Goal: Task Accomplishment & Management: Complete application form

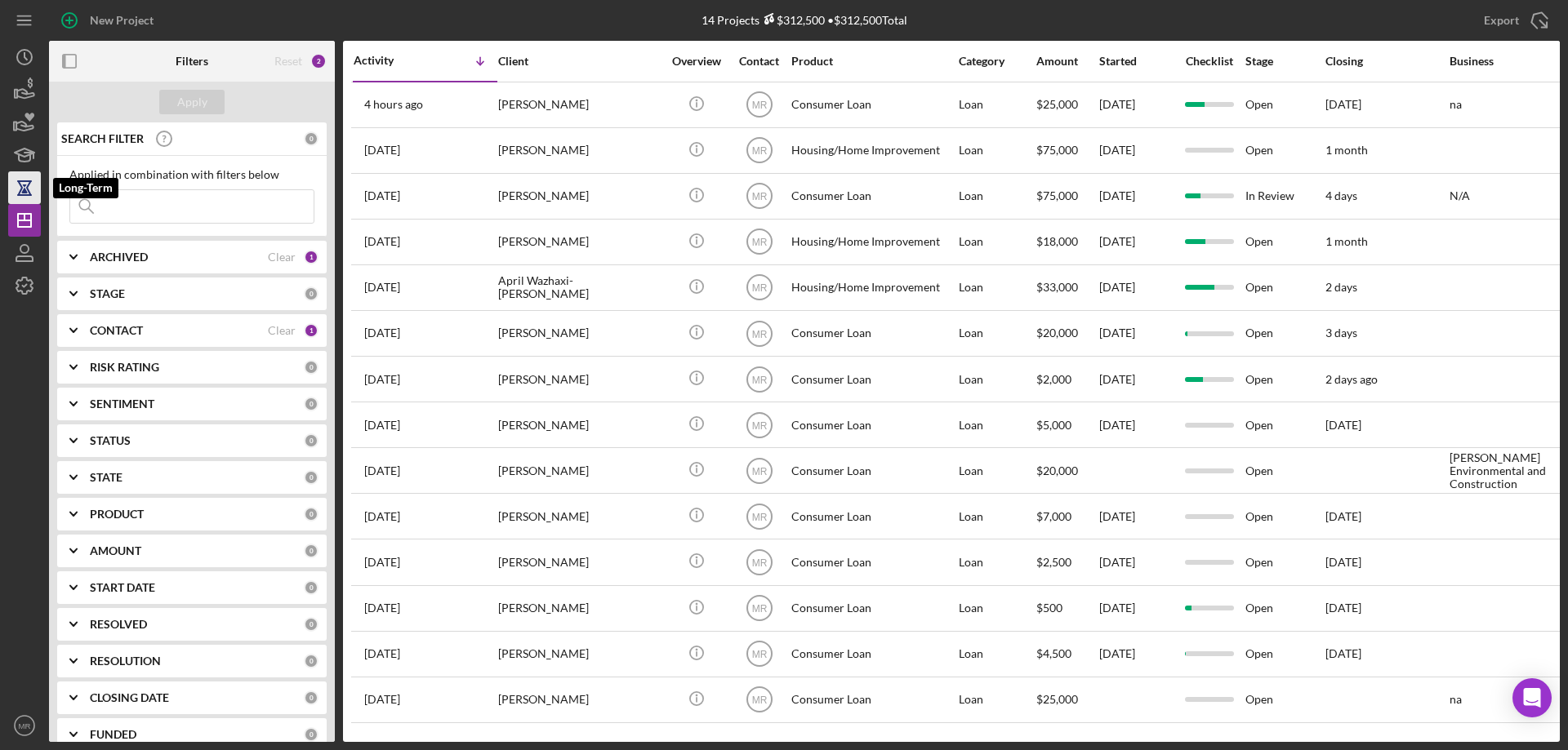
click at [16, 179] on icon "button" at bounding box center [24, 188] width 41 height 41
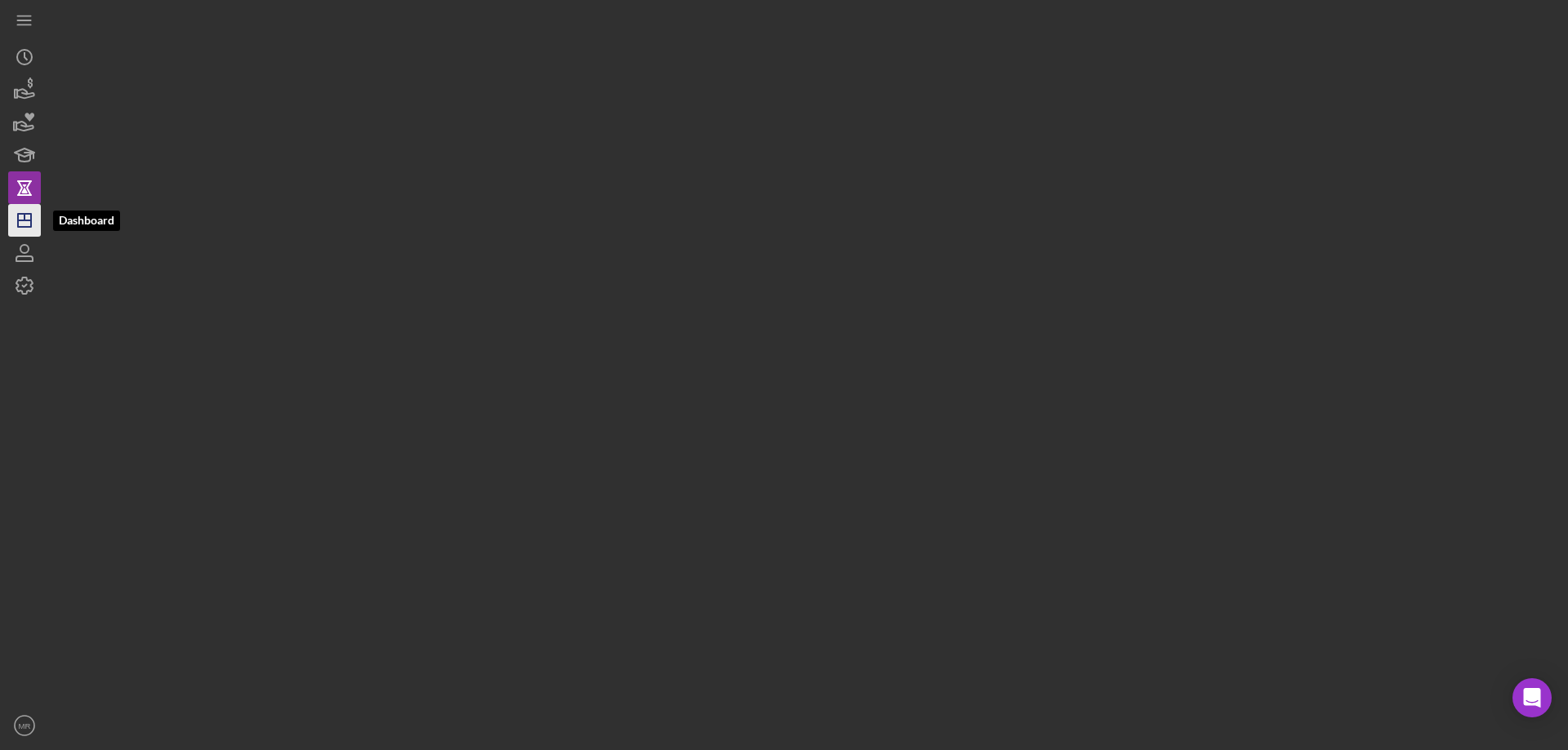
click at [19, 220] on line "button" at bounding box center [25, 220] width 13 height 0
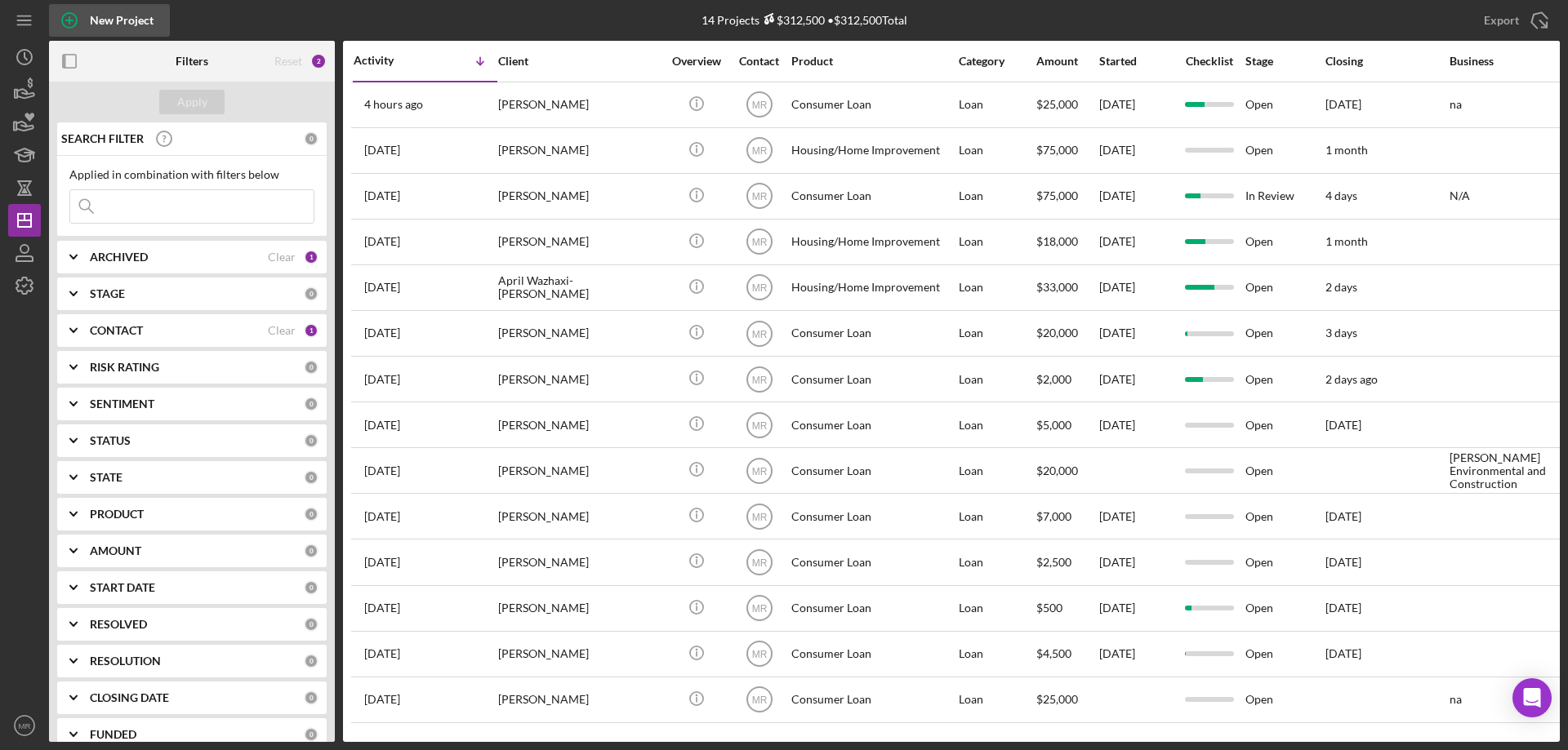
click at [104, 22] on div "New Project" at bounding box center [122, 20] width 63 height 33
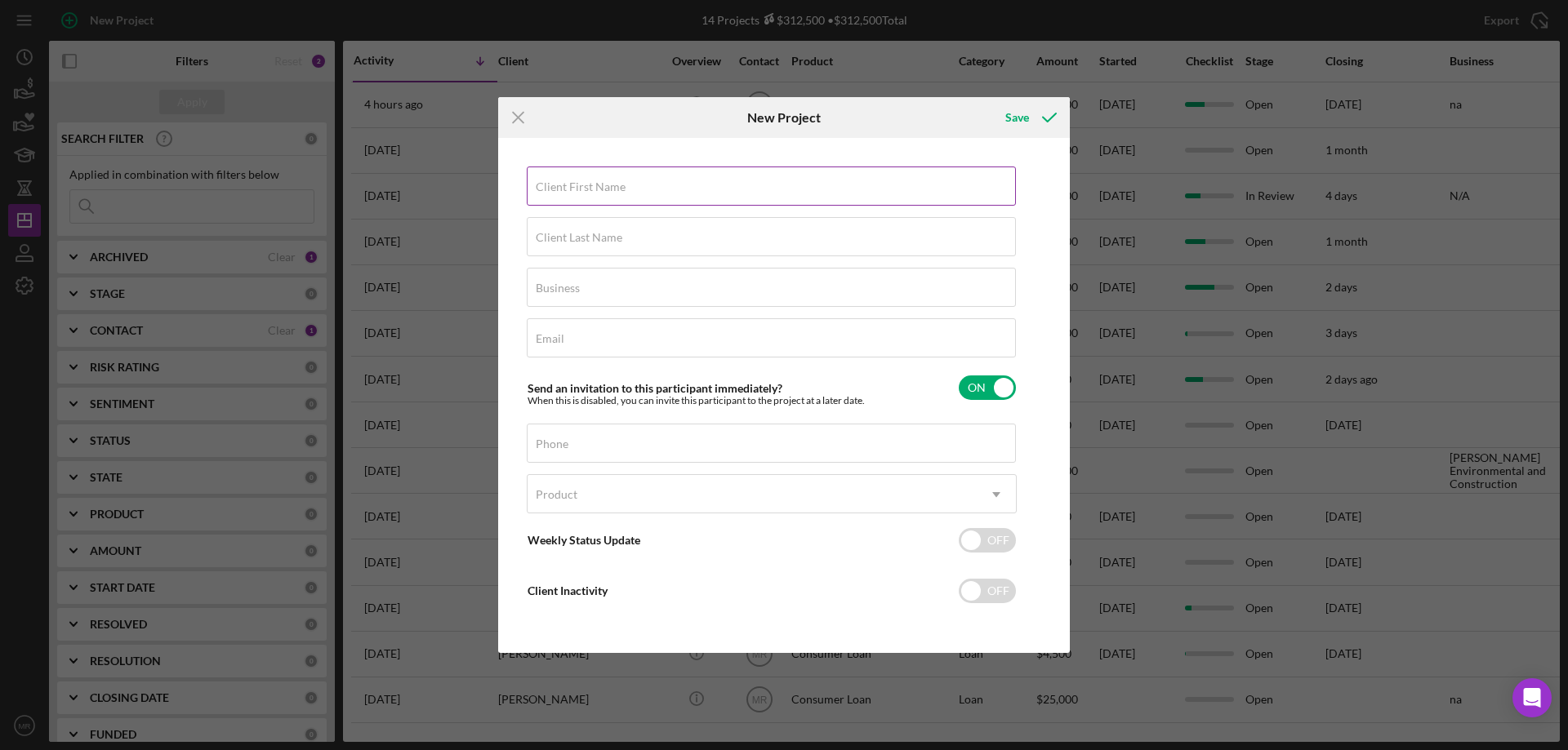
click at [620, 191] on label "Client First Name" at bounding box center [581, 187] width 90 height 13
click at [620, 191] on input "Client First Name" at bounding box center [771, 186] width 489 height 39
type input "[PERSON_NAME]"
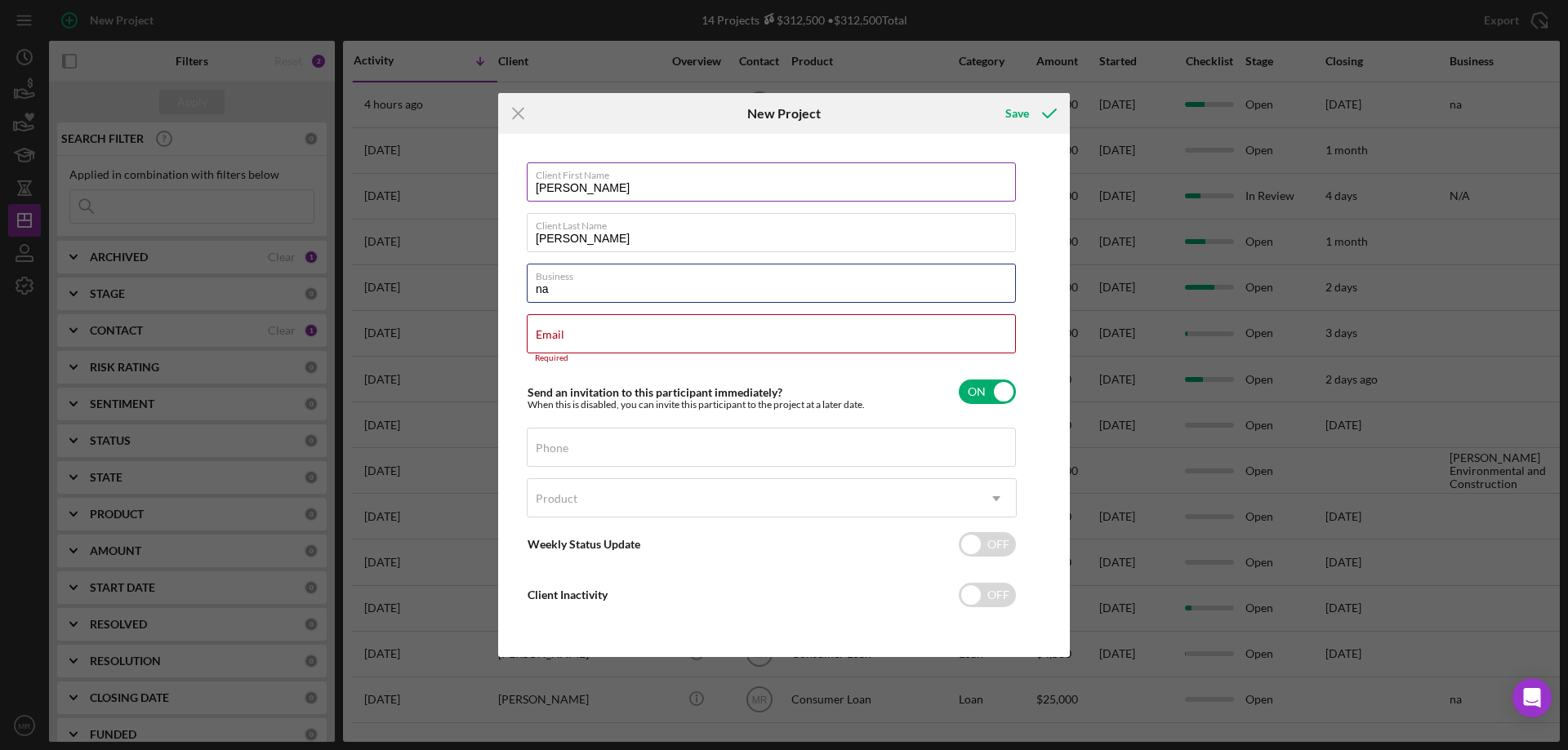
type input "na"
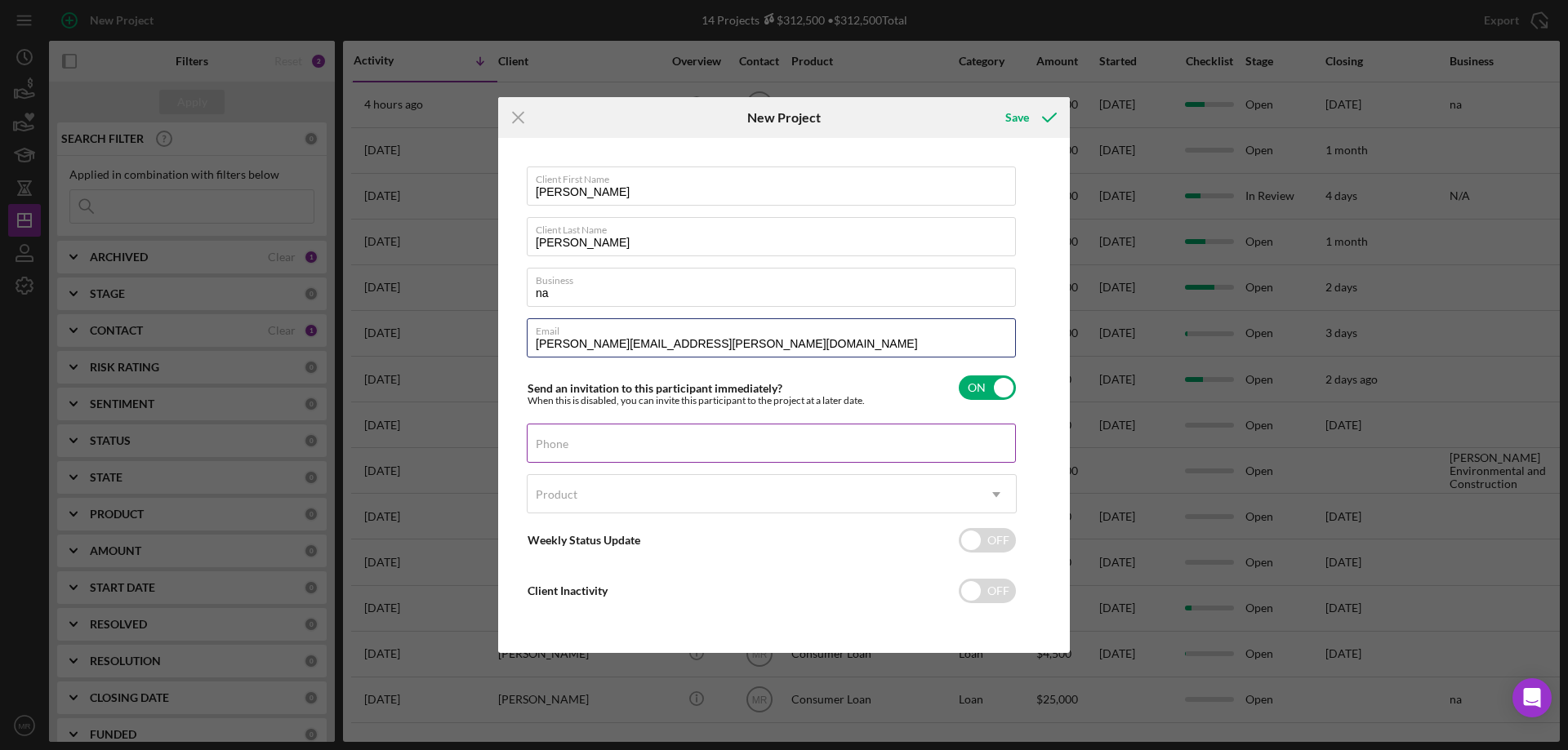
type input "[PERSON_NAME][EMAIL_ADDRESS][PERSON_NAME][DOMAIN_NAME]"
click at [634, 449] on input "Phone" at bounding box center [771, 443] width 489 height 39
type input "[PHONE_NUMBER]"
checkbox input "true"
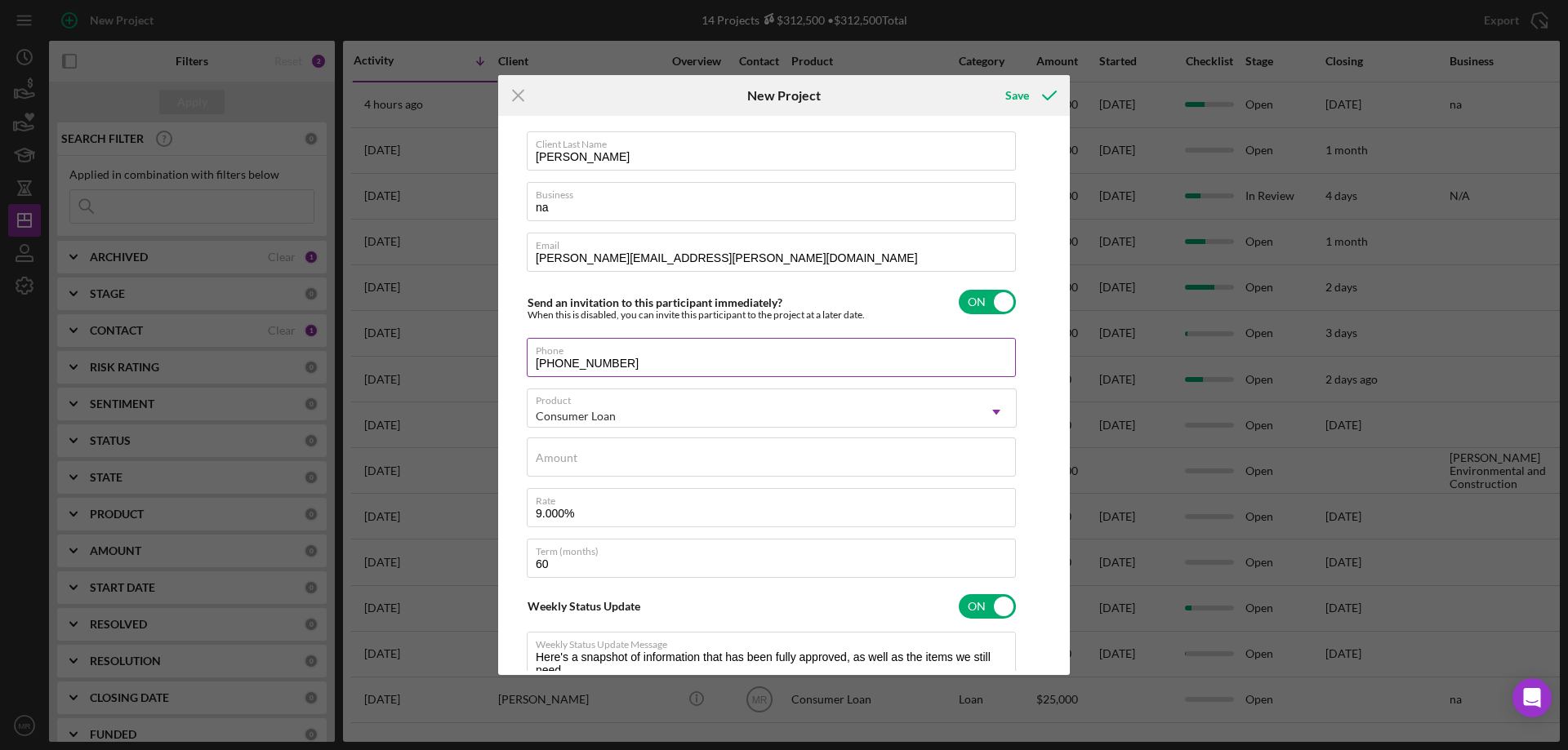
scroll to position [65, 0]
click at [610, 459] on input "Amount" at bounding box center [771, 455] width 489 height 39
type input "$8"
type textarea "Here's a snapshot of information that has been fully approved, as well as the i…"
type input "$88"
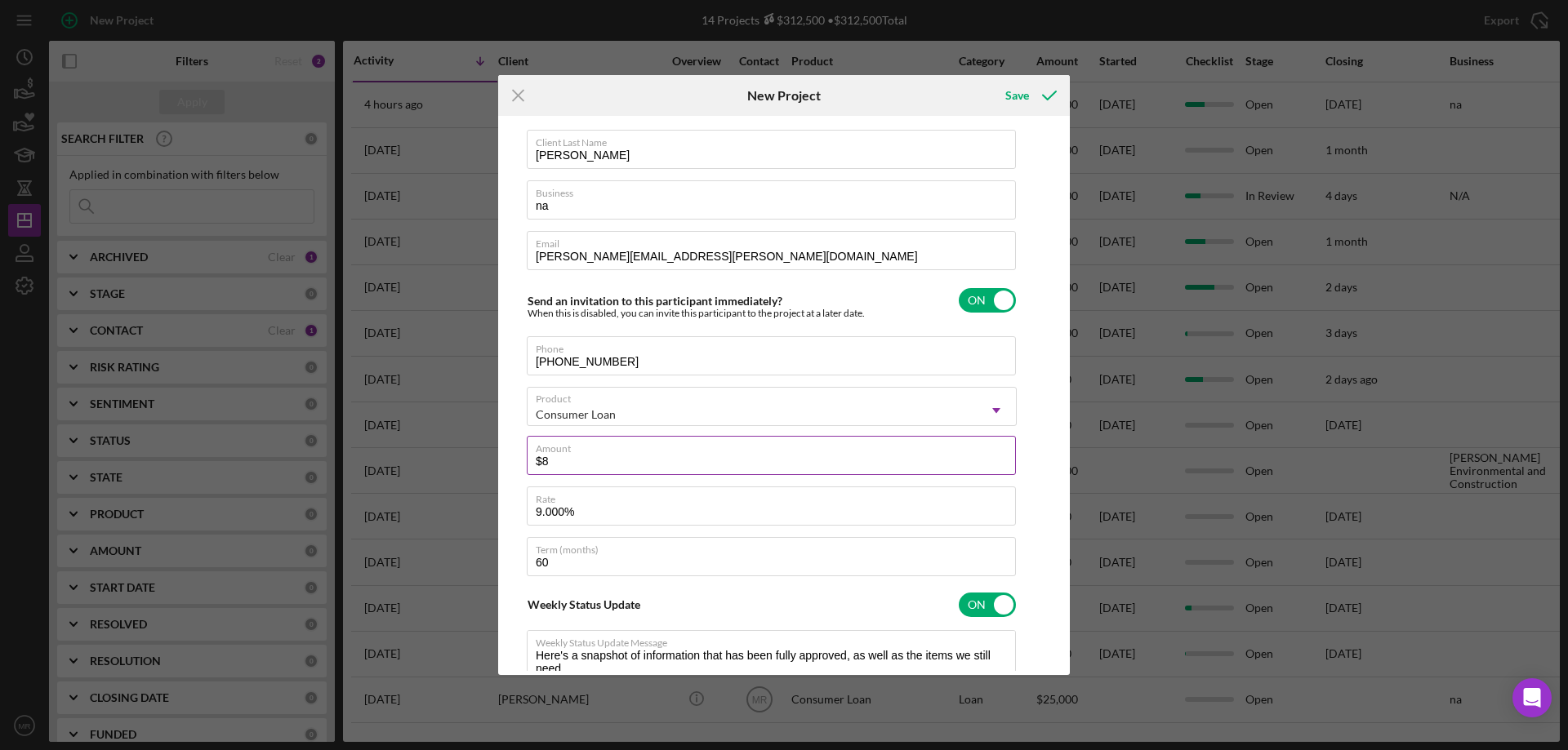
type textarea "Here's a snapshot of information that has been fully approved, as well as the i…"
type input "$885"
type textarea "Here's a snapshot of information that has been fully approved, as well as the i…"
type input "$8,850"
type textarea "Here's a snapshot of information that has been fully approved, as well as the i…"
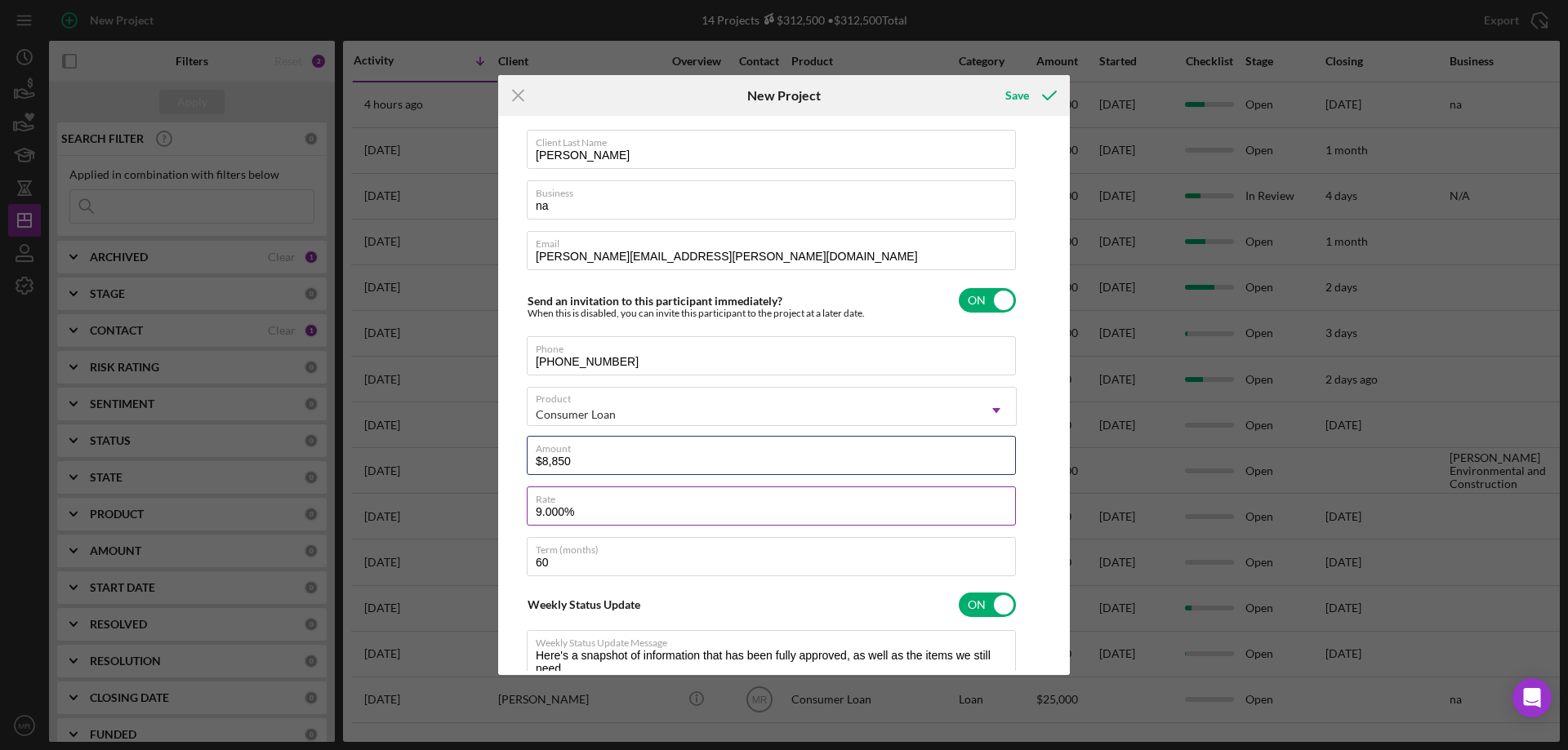
type input "$8,850"
drag, startPoint x: 587, startPoint y: 509, endPoint x: 540, endPoint y: 543, distance: 58.0
click at [521, 534] on div "Client First Name [PERSON_NAME] Client Last Name [PERSON_NAME] Business na Emai…" at bounding box center [784, 395] width 564 height 551
type textarea "Here's a snapshot of information that has been fully approved, as well as the i…"
type input "1%"
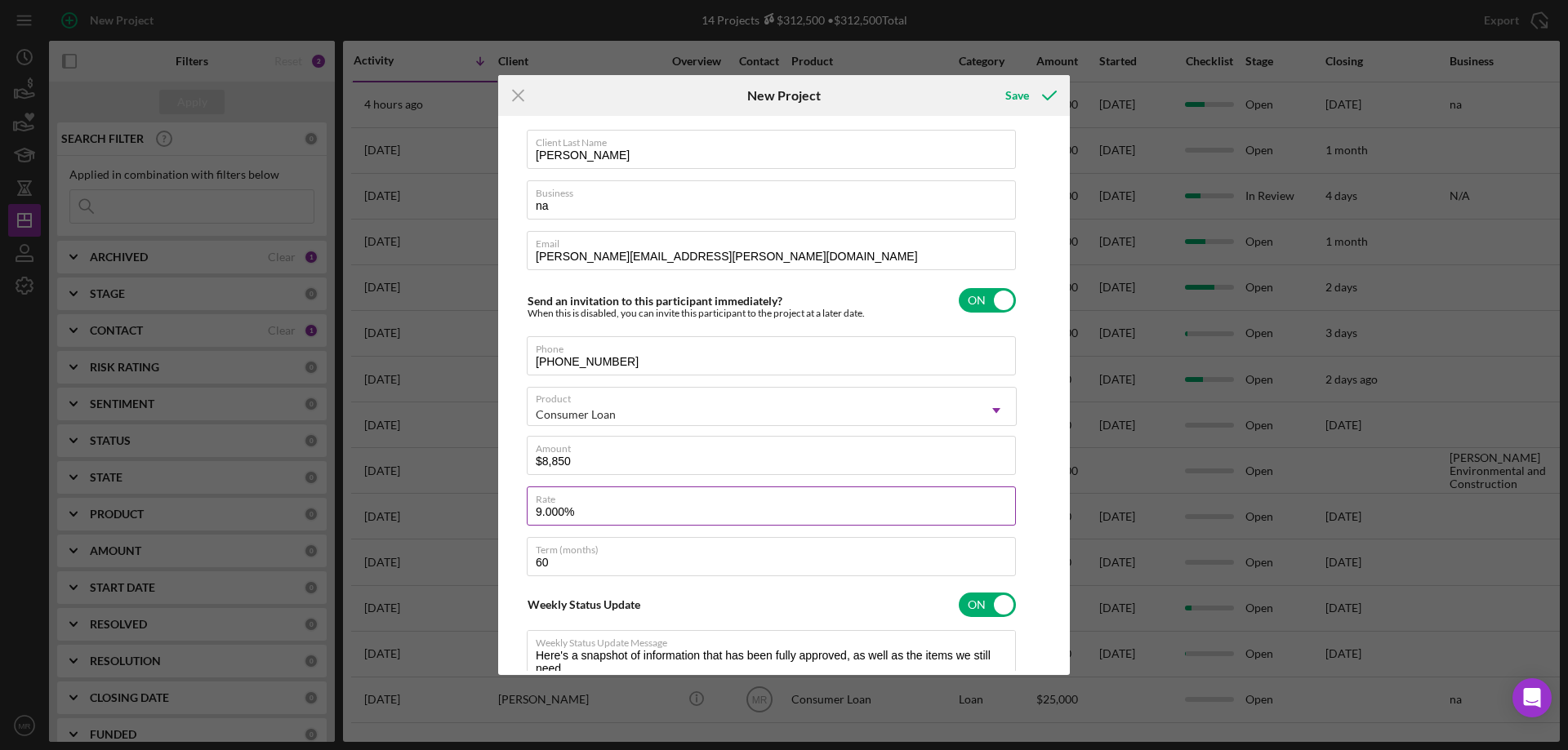
type textarea "Here's a snapshot of information that has been fully approved, as well as the i…"
type input "10%"
type textarea "Here's a snapshot of information that has been fully approved, as well as the i…"
type input "10.%"
type textarea "Here's a snapshot of information that has been fully approved, as well as the i…"
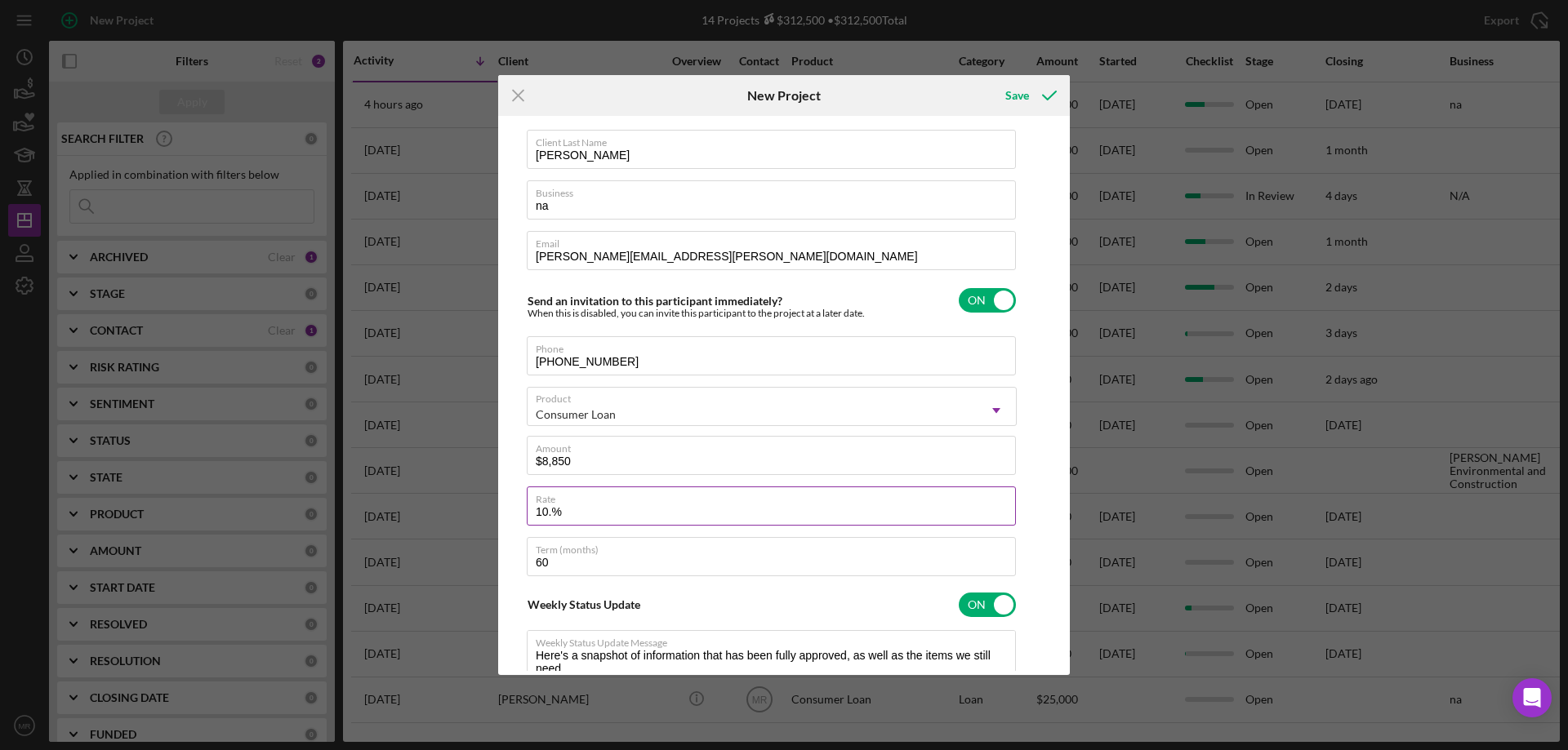
type input "10.2%"
type textarea "Here's a snapshot of information that has been fully approved, as well as the i…"
type input "10.25%"
type textarea "Here's a snapshot of information that has been fully approved, as well as the i…"
type input "10.250%"
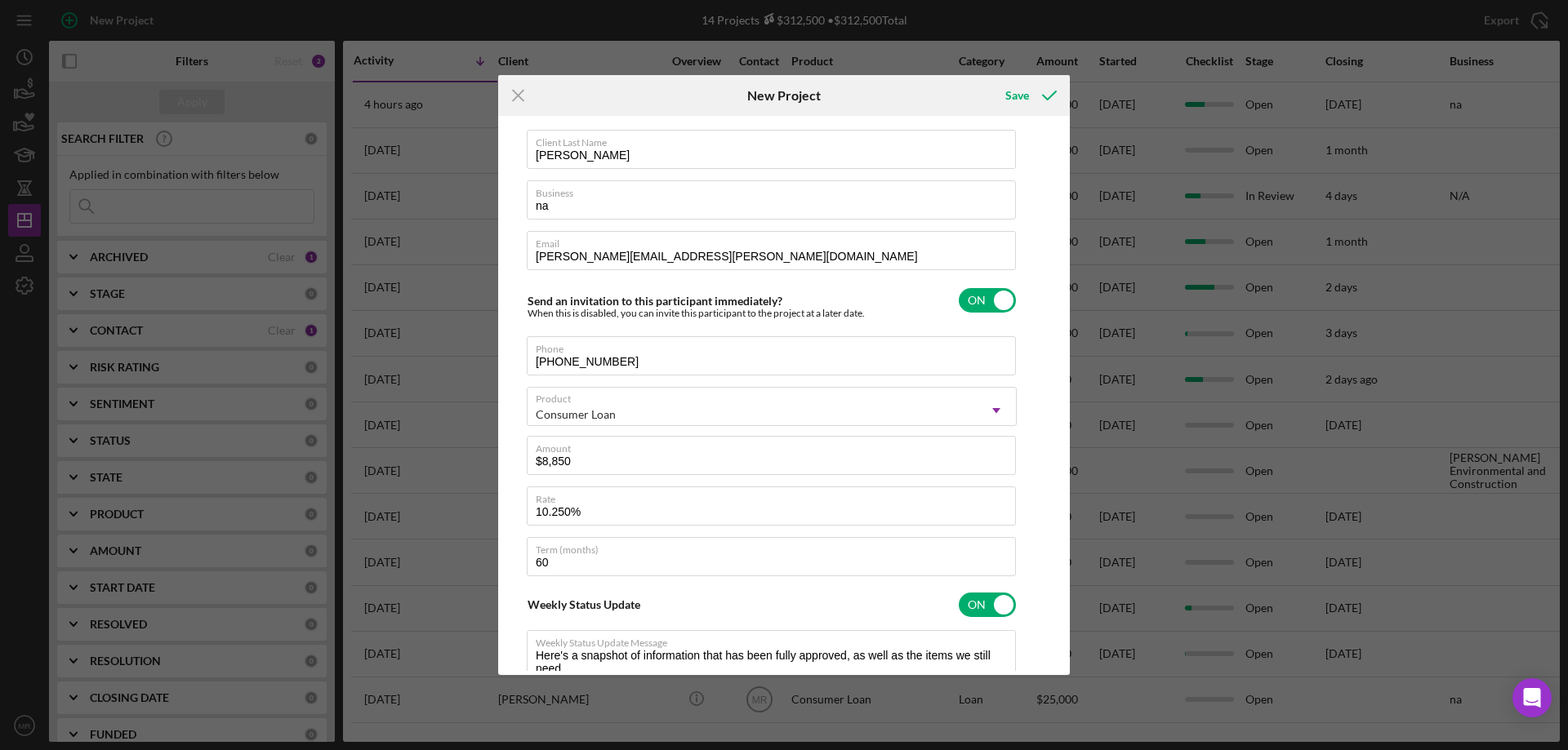
type textarea "Here's a snapshot of information that has been fully approved, as well as the i…"
type input "6"
type textarea "Here's a snapshot of information that has been fully approved, as well as the i…"
type input "60"
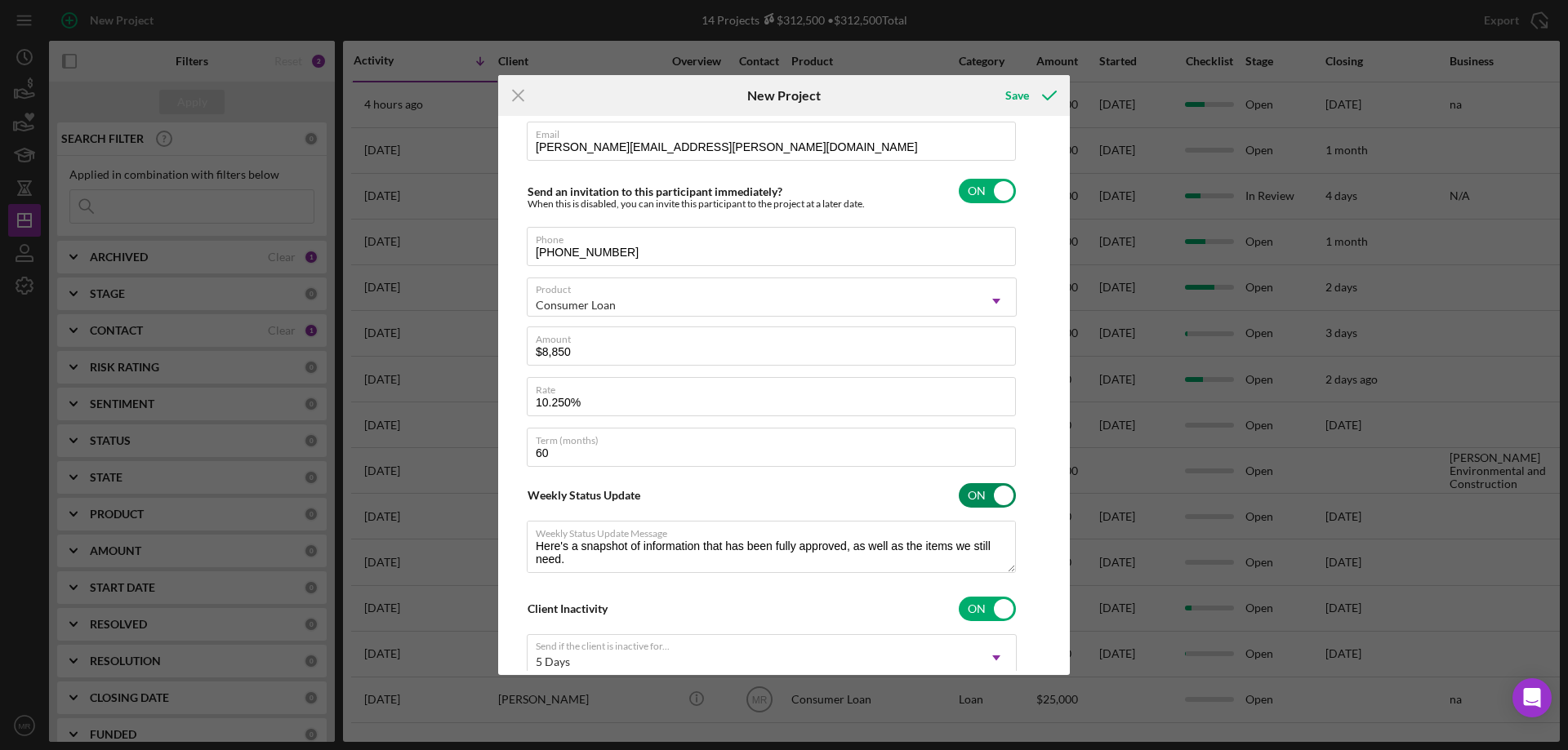
scroll to position [0, 0]
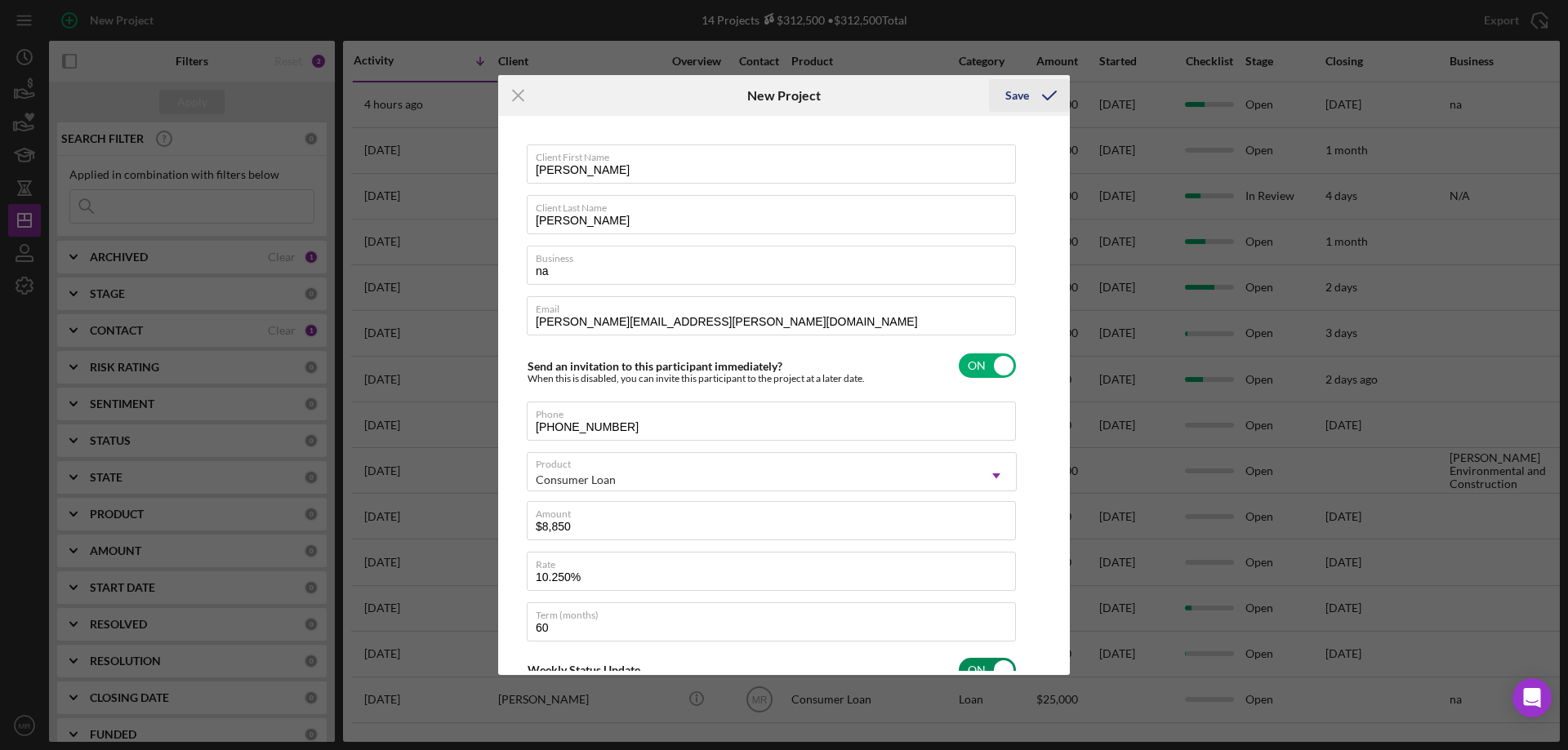
click at [1024, 92] on div "Save" at bounding box center [1017, 96] width 24 height 33
type textarea "Here's a snapshot of information that has been fully approved, as well as the i…"
checkbox input "false"
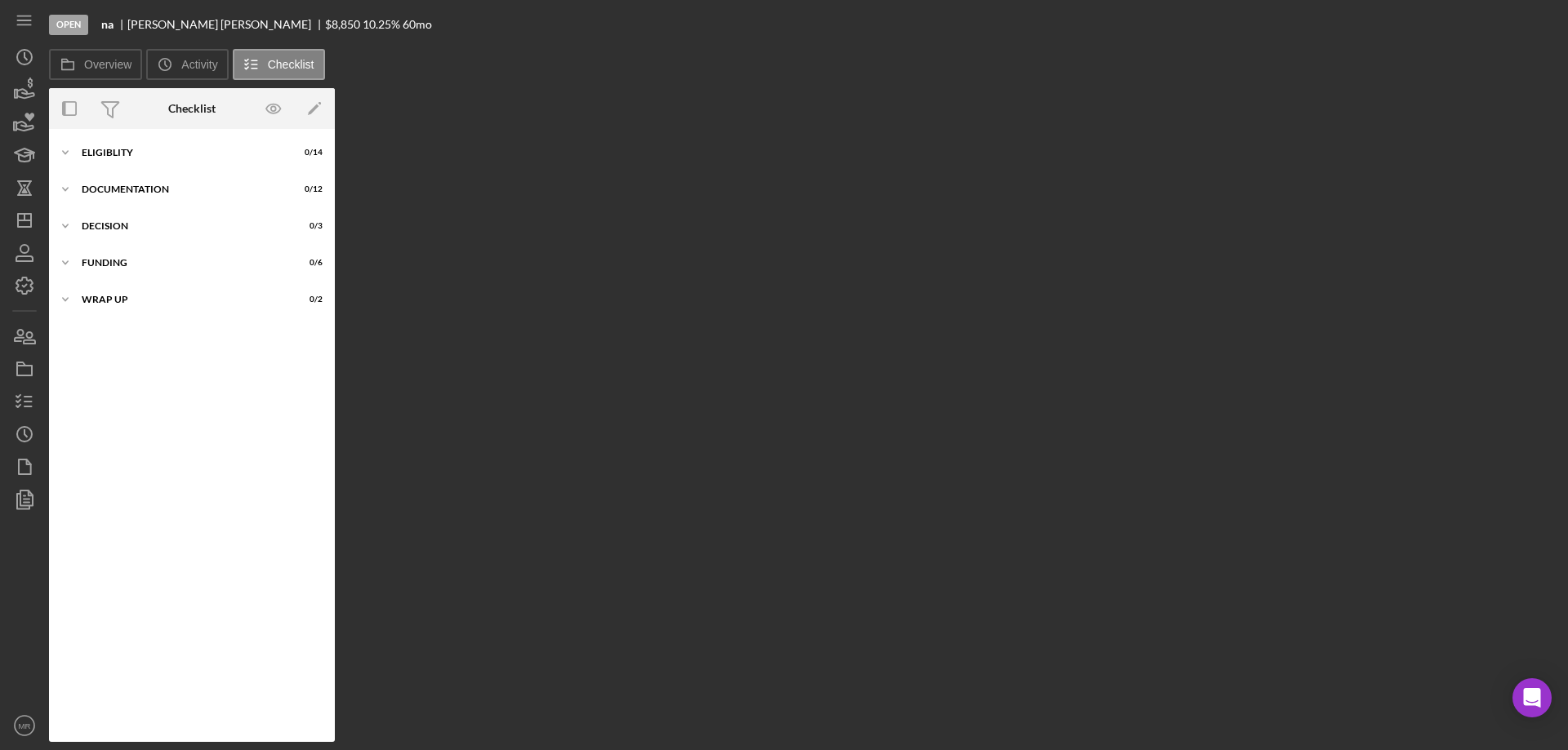
click at [362, 26] on div "10.25 %" at bounding box center [380, 25] width 37 height 13
click at [19, 339] on icon "button" at bounding box center [24, 336] width 41 height 41
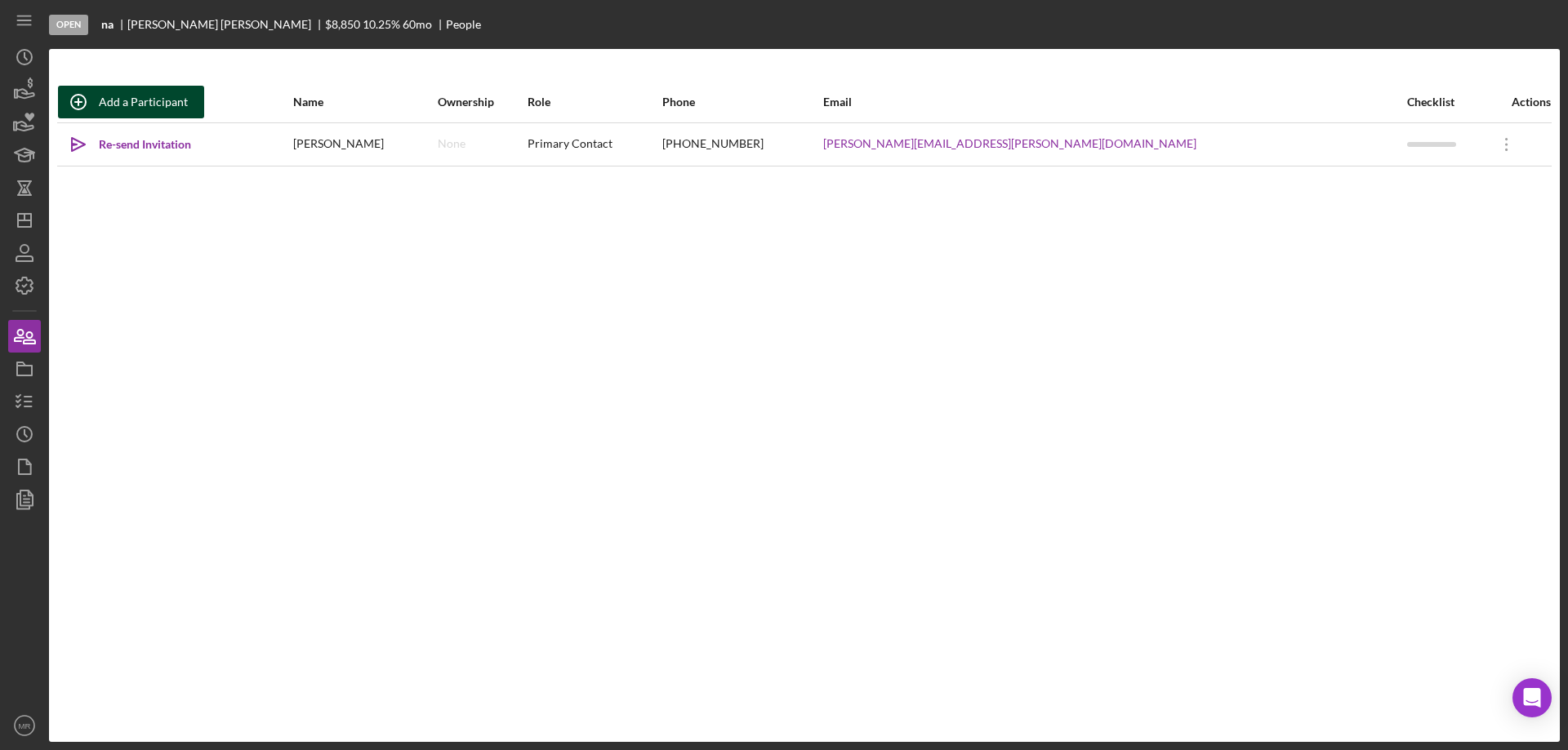
click at [140, 98] on div "Add a Participant" at bounding box center [143, 102] width 89 height 33
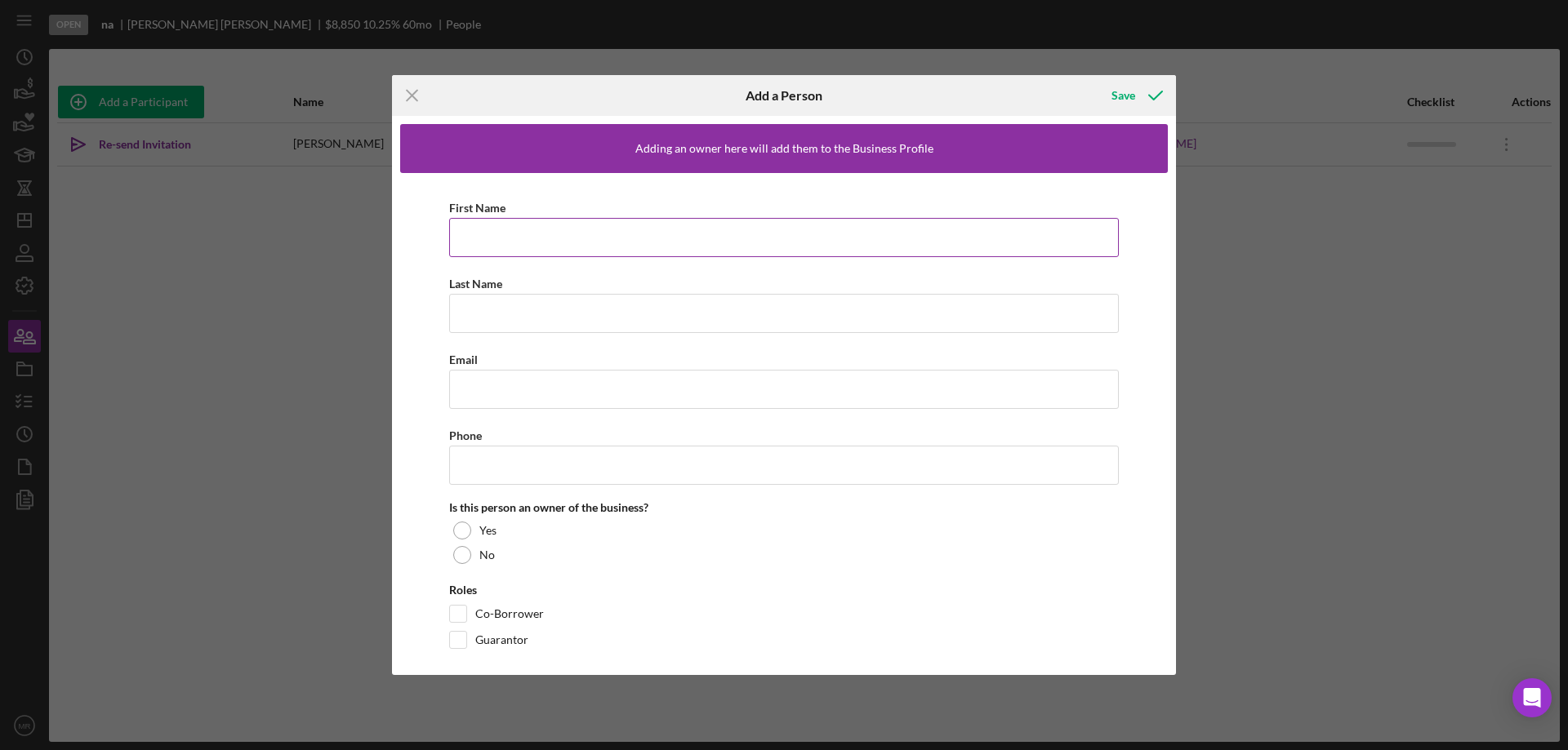
click at [491, 236] on input "First Name" at bounding box center [784, 237] width 670 height 39
type input "[PERSON_NAME]"
click at [414, 89] on icon "Icon/Menu Close" at bounding box center [412, 95] width 41 height 41
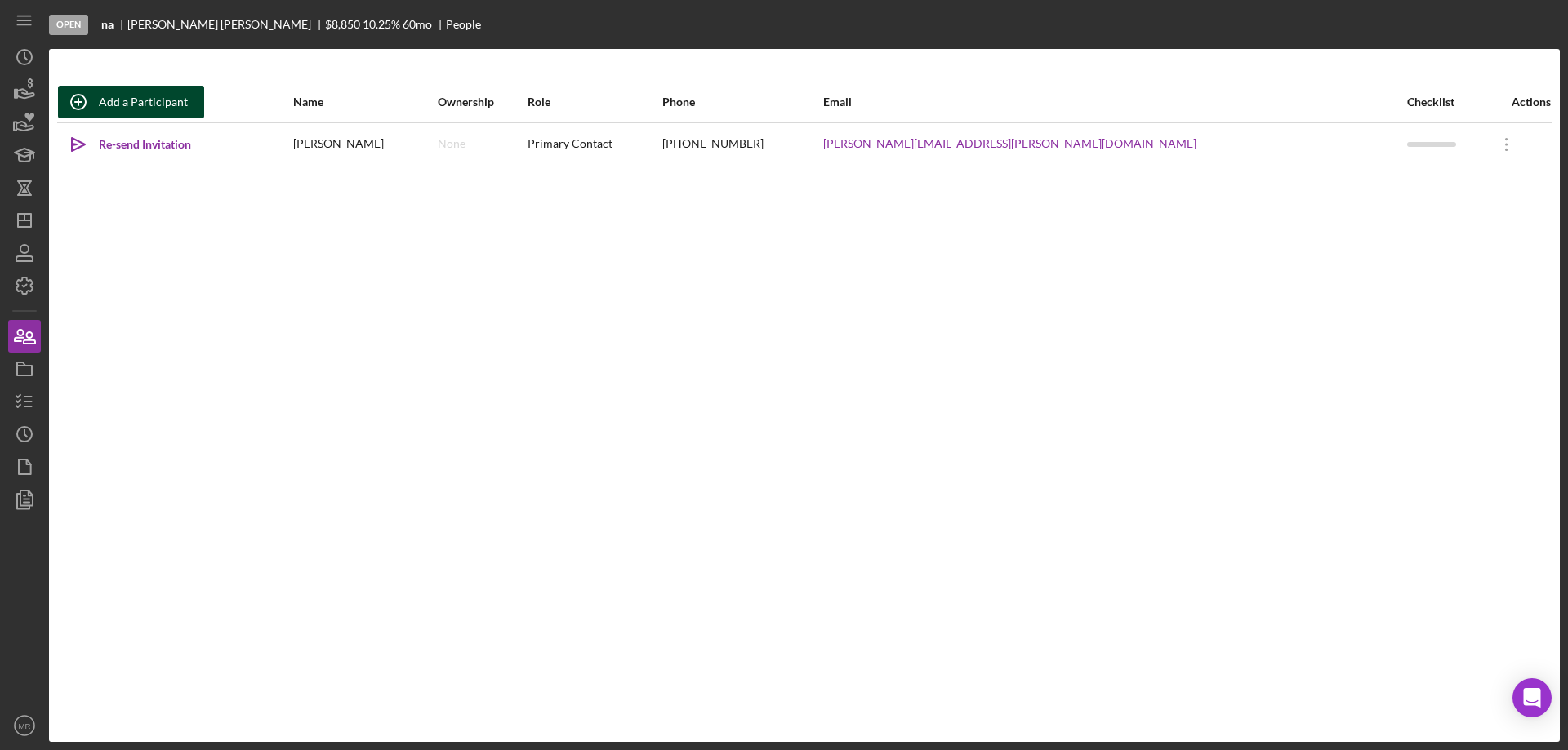
click at [127, 102] on div "Add a Participant" at bounding box center [143, 102] width 89 height 33
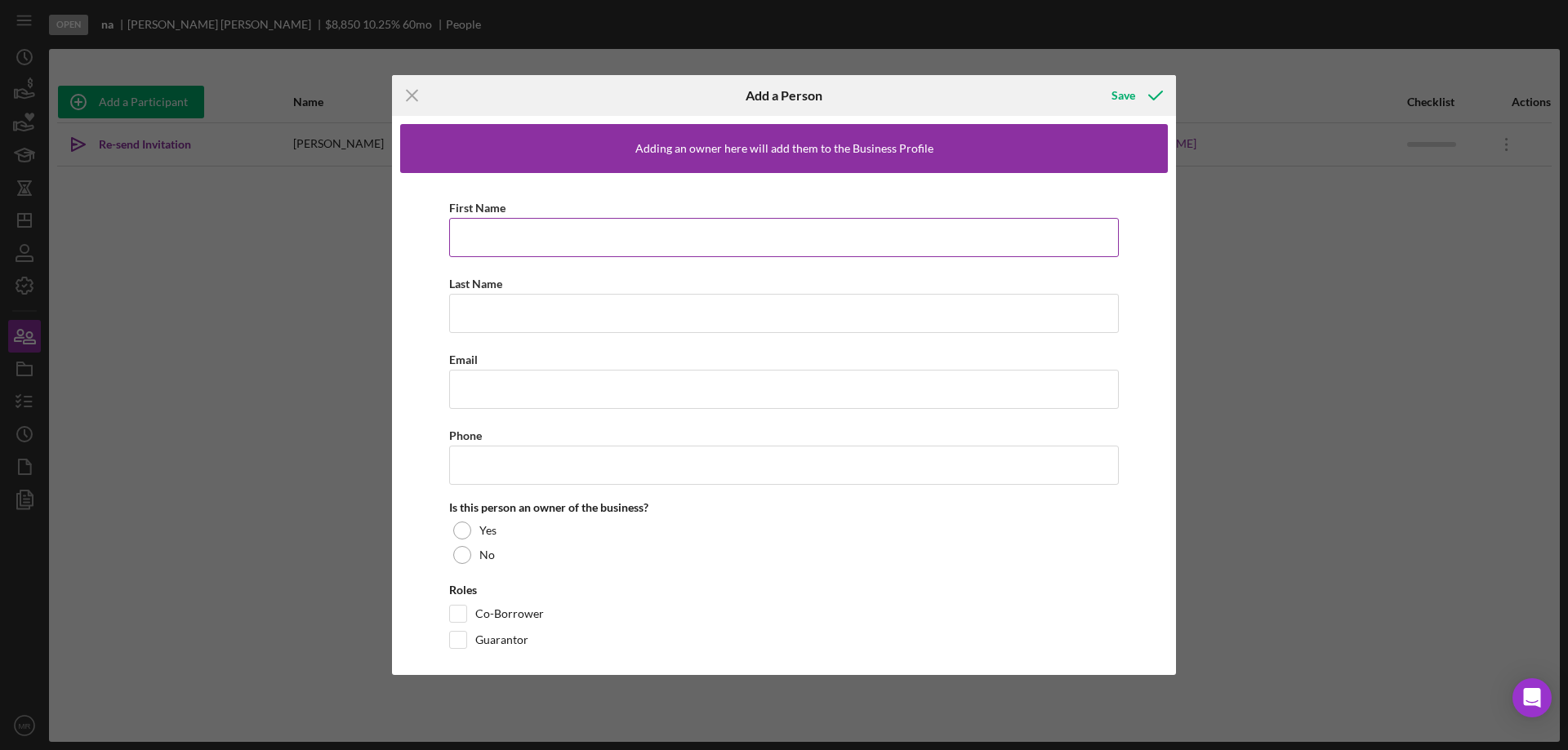
click at [490, 225] on input "First Name" at bounding box center [784, 237] width 670 height 39
type input "[PERSON_NAME]"
click at [488, 314] on input "Last Name" at bounding box center [784, 313] width 670 height 39
type input "[PERSON_NAME]"
type input "[EMAIL_ADDRESS][DOMAIN_NAME]"
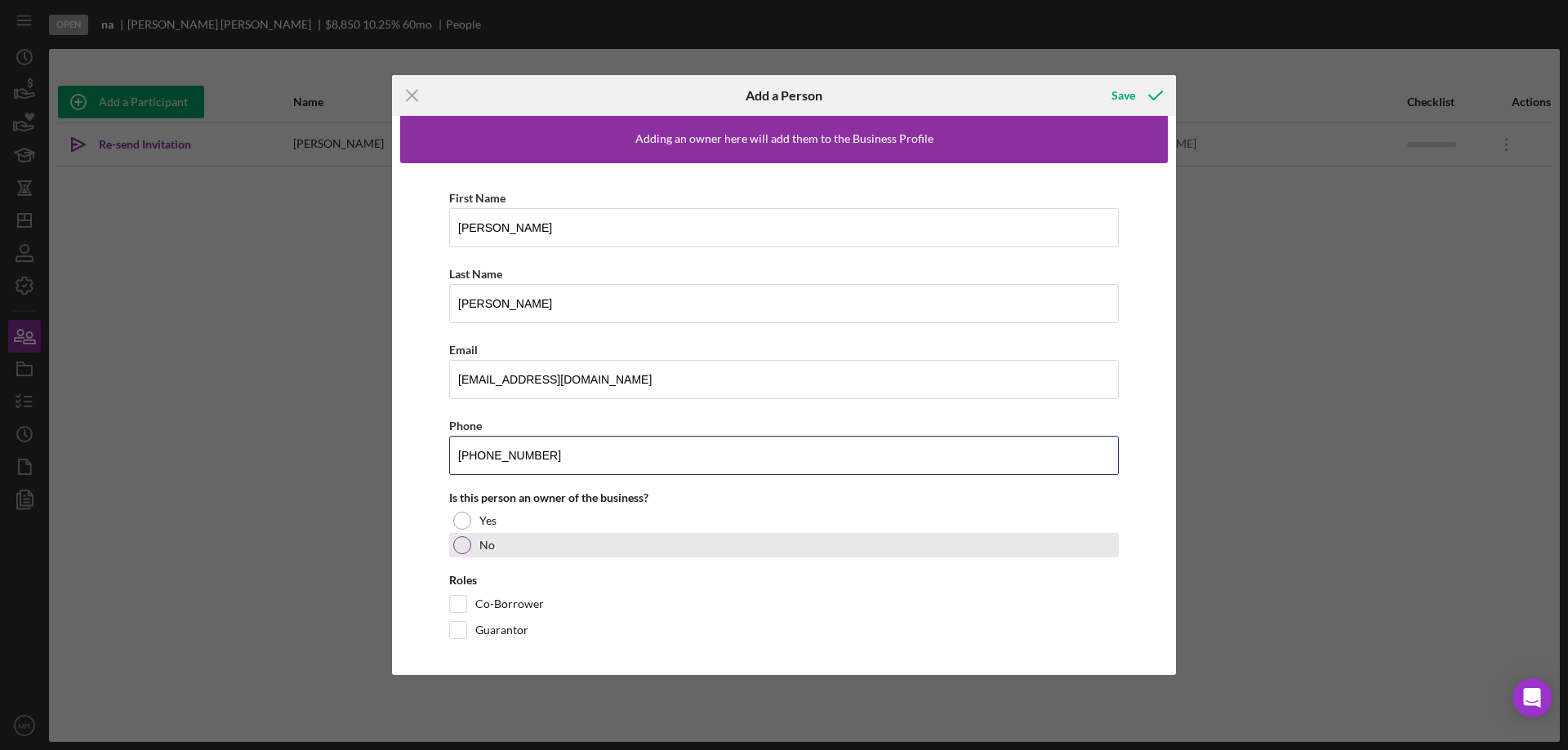
scroll to position [14, 0]
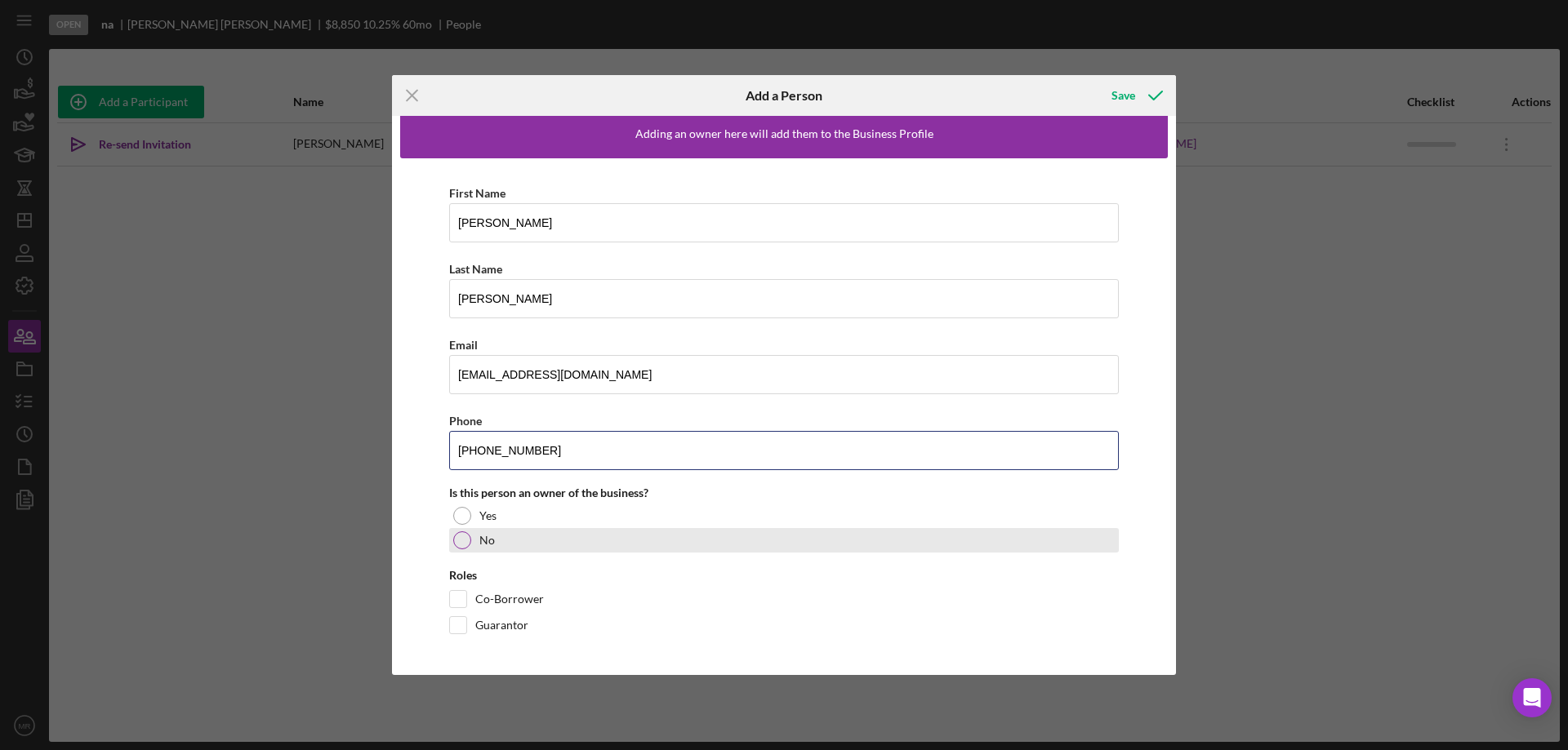
type input "[PHONE_NUMBER]"
click at [460, 537] on div at bounding box center [462, 540] width 18 height 18
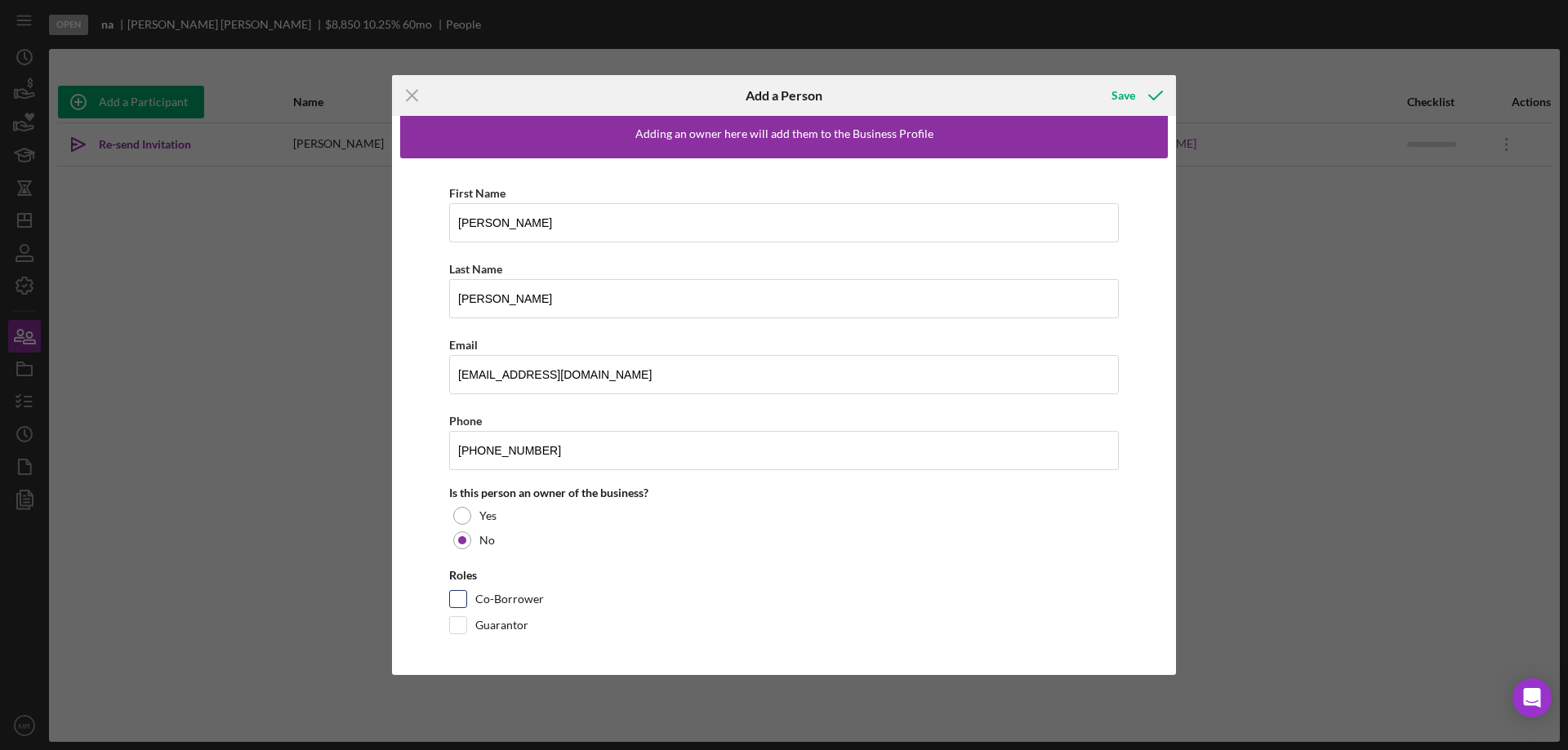
click at [469, 594] on div "Co-Borrower" at bounding box center [784, 602] width 670 height 26
click at [466, 592] on div "Co-Borrower" at bounding box center [784, 602] width 670 height 26
click at [463, 594] on input "Co-Borrower" at bounding box center [457, 599] width 16 height 16
checkbox input "true"
click at [1128, 88] on div "Save" at bounding box center [1122, 96] width 24 height 33
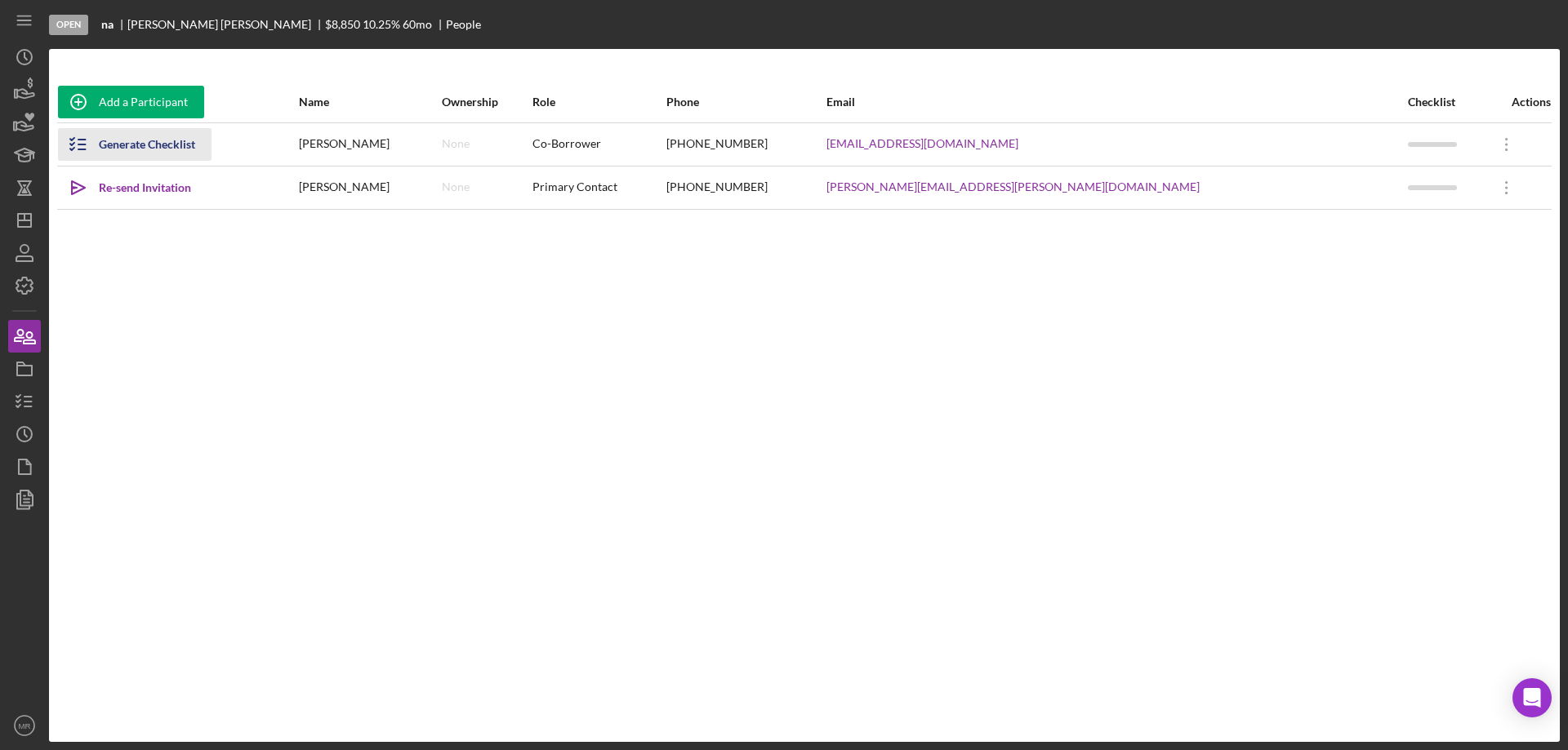
click at [144, 141] on div "Generate Checklist" at bounding box center [147, 145] width 97 height 33
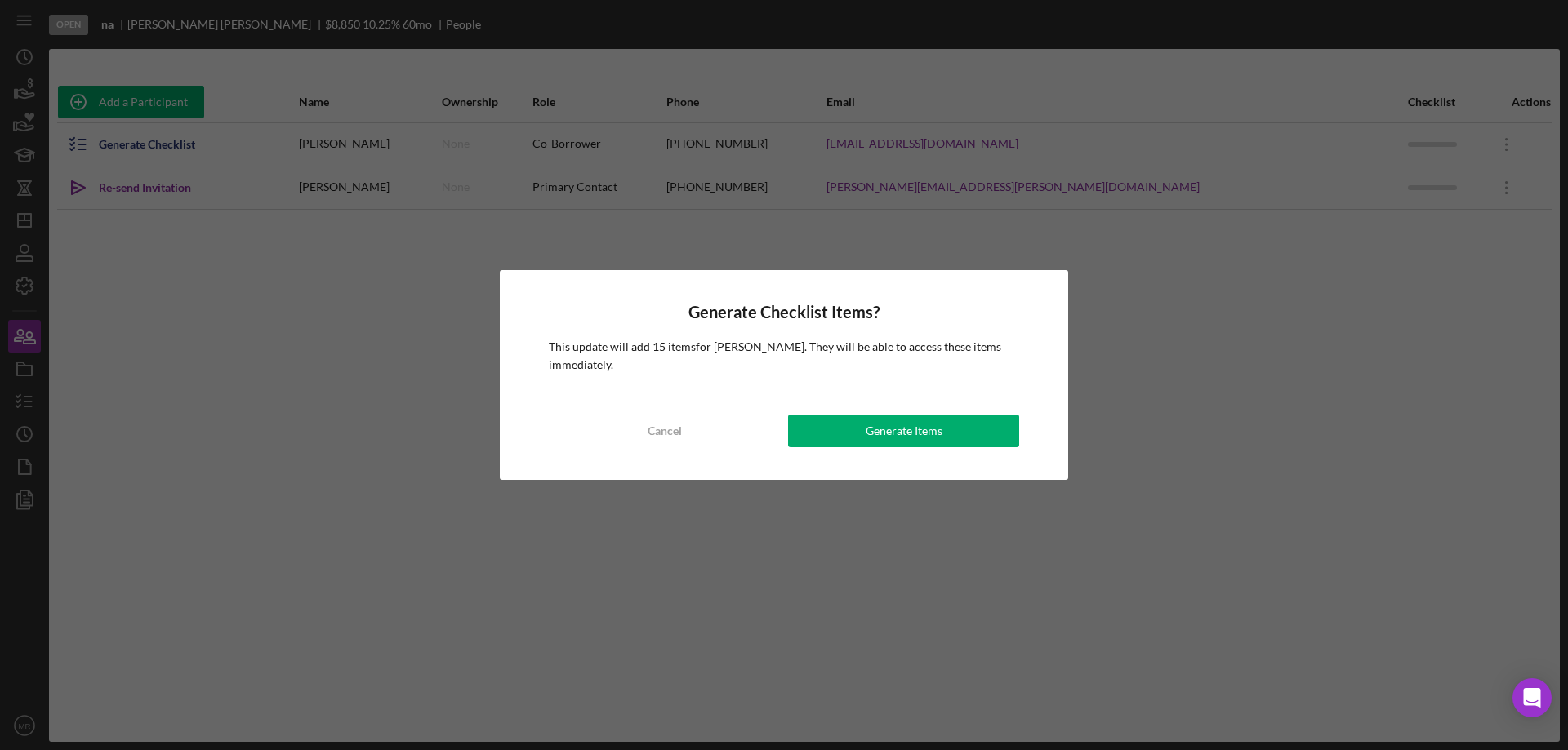
drag, startPoint x: 908, startPoint y: 432, endPoint x: 1113, endPoint y: 443, distance: 205.3
click at [911, 430] on div "Generate Items" at bounding box center [904, 431] width 77 height 33
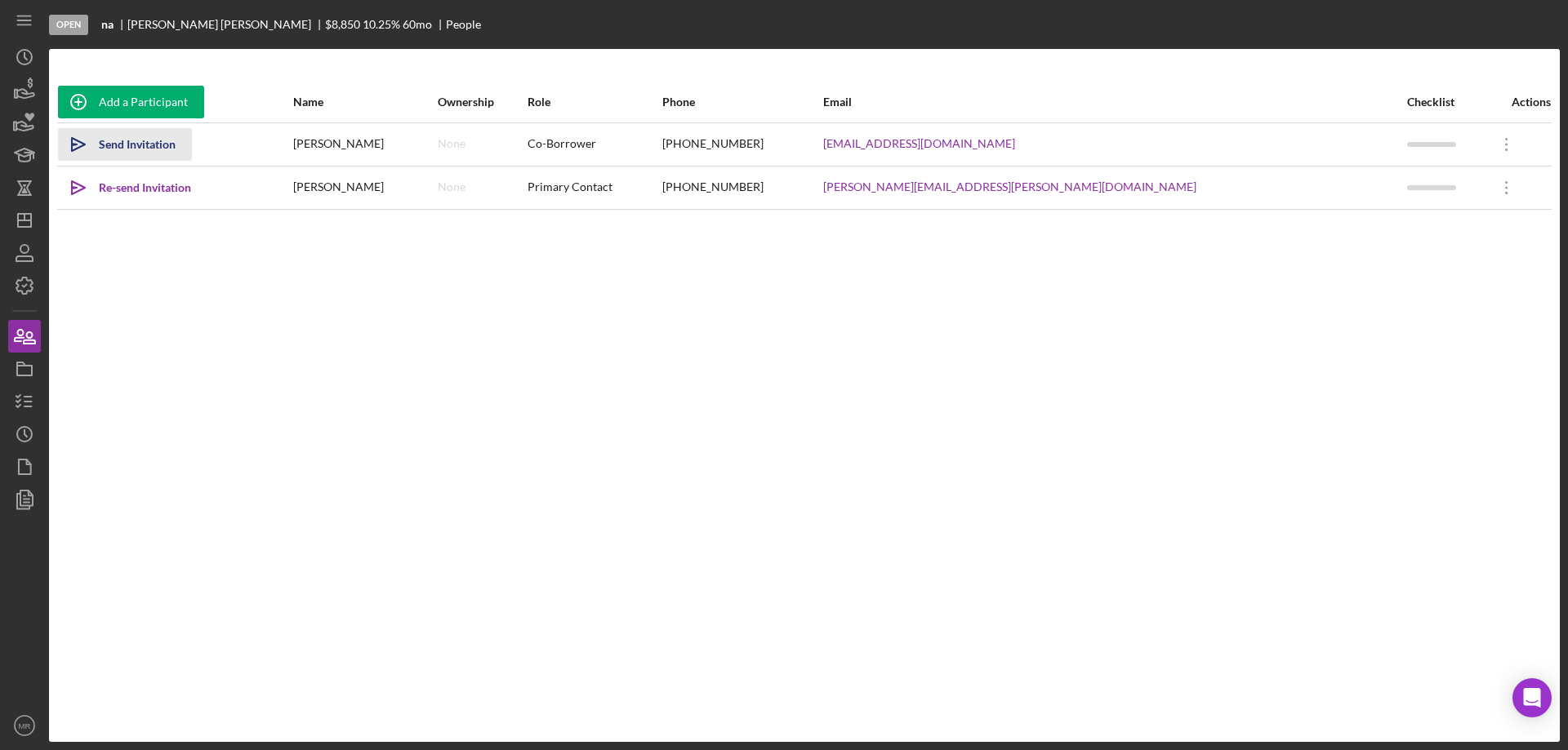
click at [125, 140] on div "Send Invitation" at bounding box center [137, 145] width 77 height 33
click at [19, 217] on icon "Icon/Dashboard" at bounding box center [24, 220] width 41 height 41
